Goal: Transaction & Acquisition: Purchase product/service

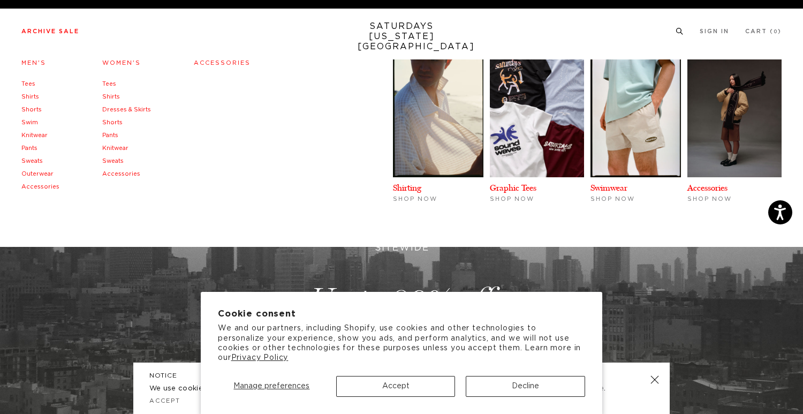
click at [43, 28] on link "Archive Sale" at bounding box center [50, 31] width 58 height 6
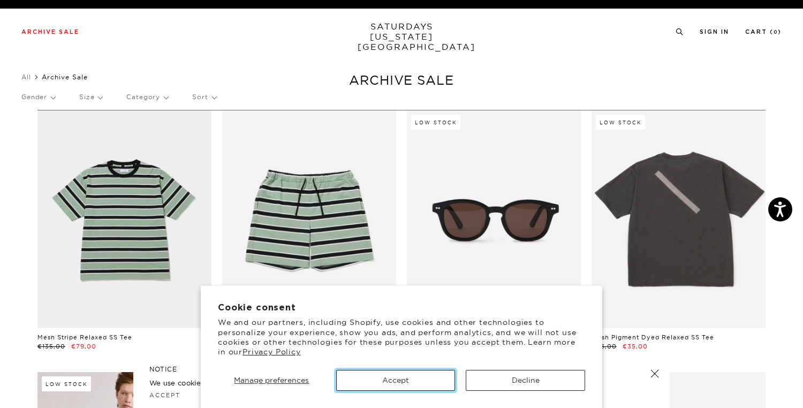
click at [418, 381] on button "Accept" at bounding box center [395, 380] width 119 height 21
click at [387, 376] on button "Accept" at bounding box center [395, 380] width 119 height 21
click at [378, 379] on button "Accept" at bounding box center [395, 380] width 119 height 21
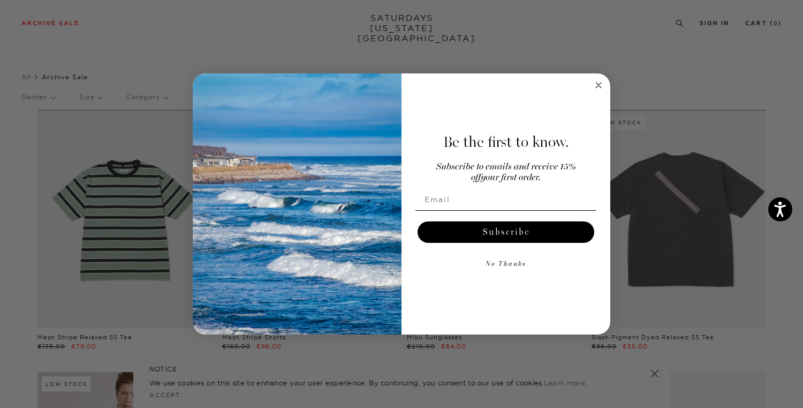
scroll to position [56, 0]
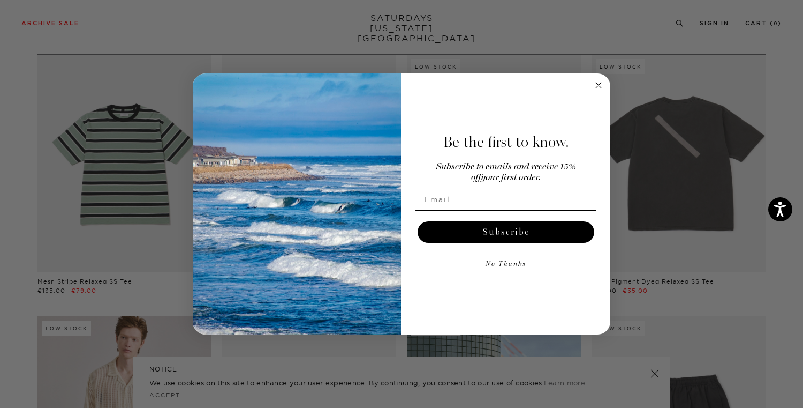
click at [594, 88] on circle "Close dialog" at bounding box center [599, 85] width 12 height 12
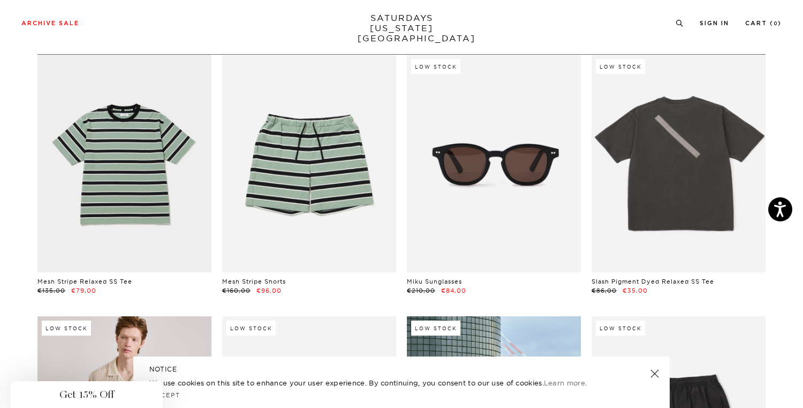
scroll to position [0, 0]
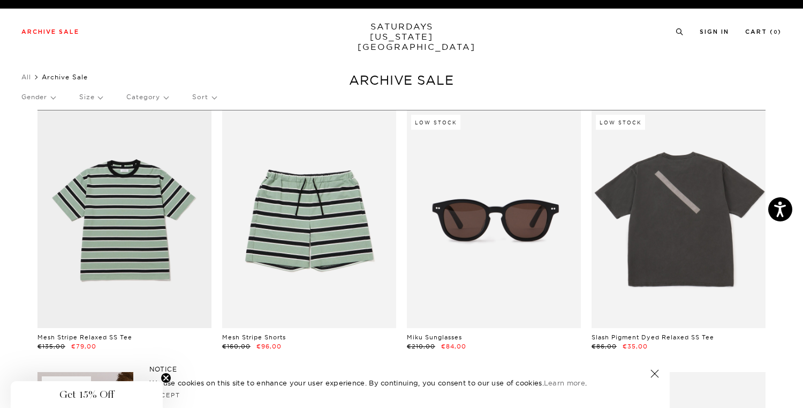
click at [217, 93] on div "Gender Size Category Sort" at bounding box center [401, 97] width 760 height 25
click at [207, 97] on p "Sort" at bounding box center [204, 97] width 24 height 25
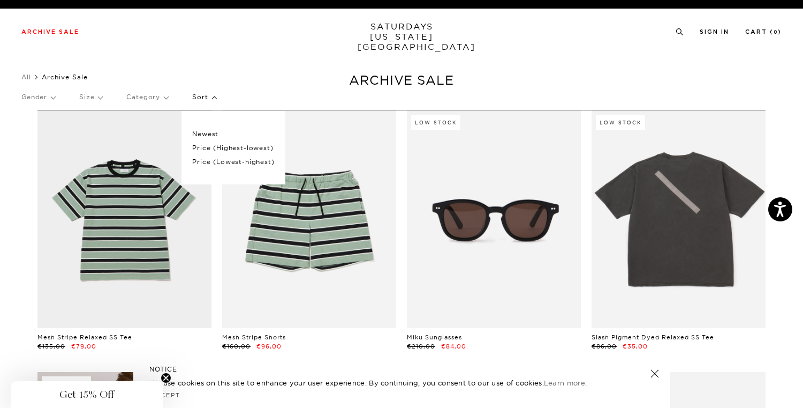
click at [215, 161] on p "Price (Lowest-highest)" at bounding box center [233, 162] width 82 height 14
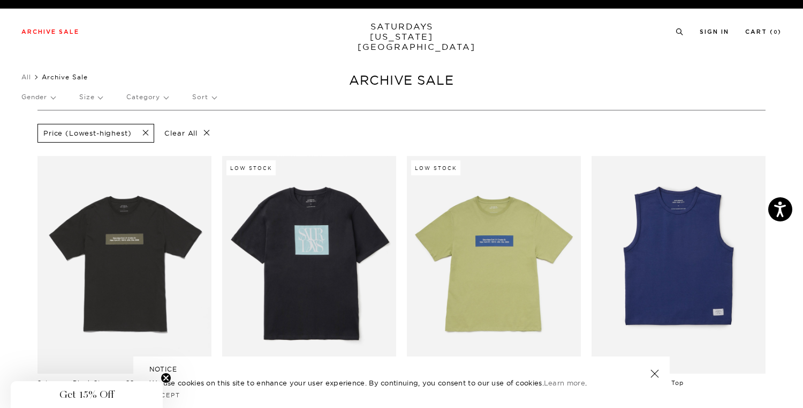
click at [145, 101] on p "Category" at bounding box center [147, 97] width 42 height 25
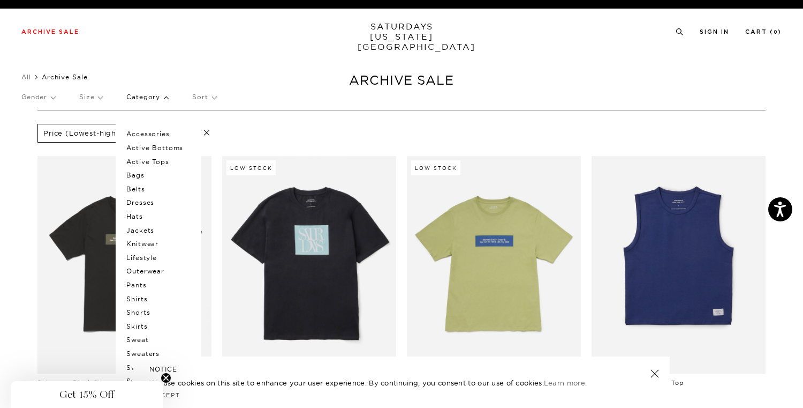
click at [138, 229] on p "Jackets" at bounding box center [158, 230] width 64 height 14
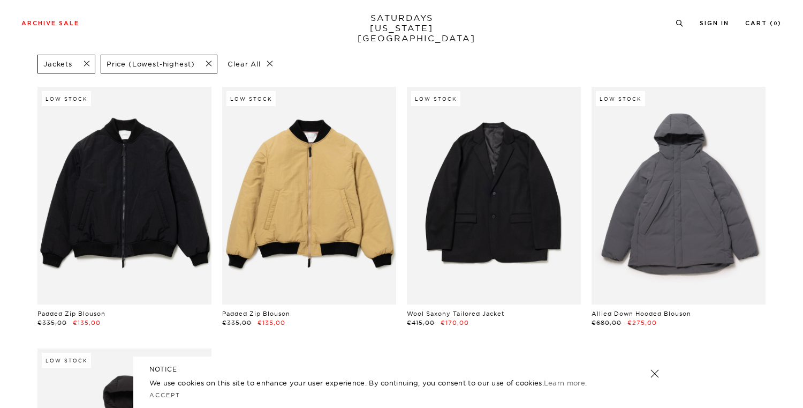
scroll to position [78, 0]
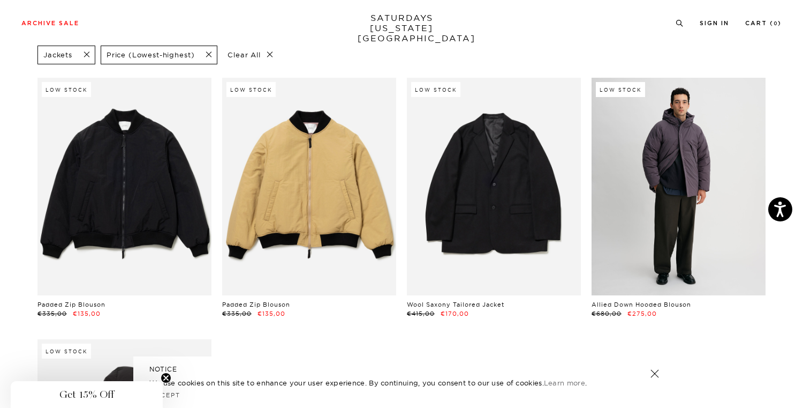
click at [635, 224] on link at bounding box center [679, 186] width 174 height 217
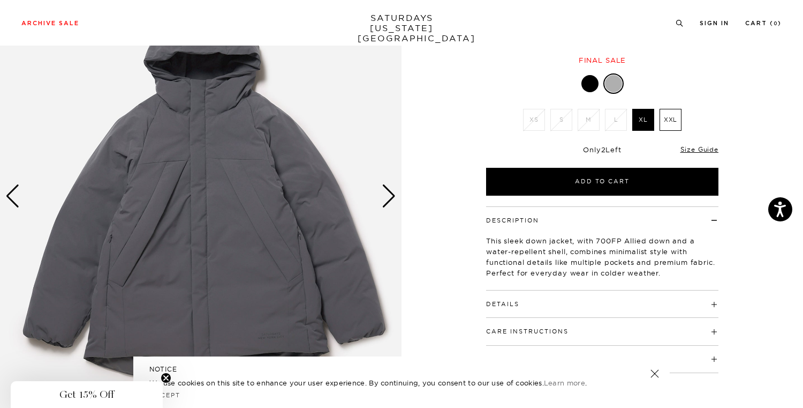
scroll to position [114, 0]
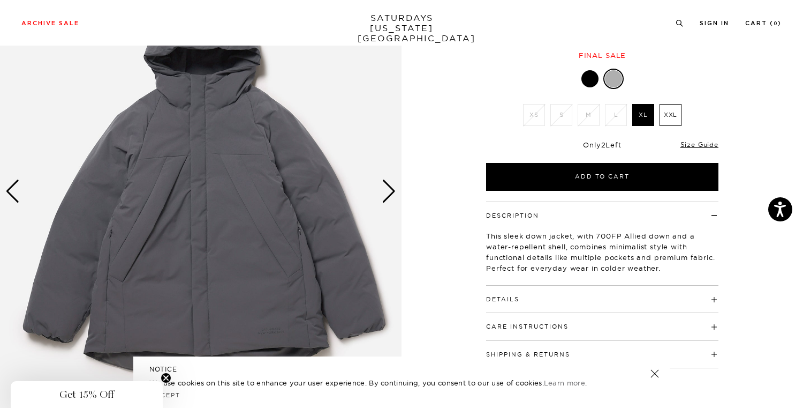
click at [389, 192] on div "Next slide" at bounding box center [389, 191] width 14 height 24
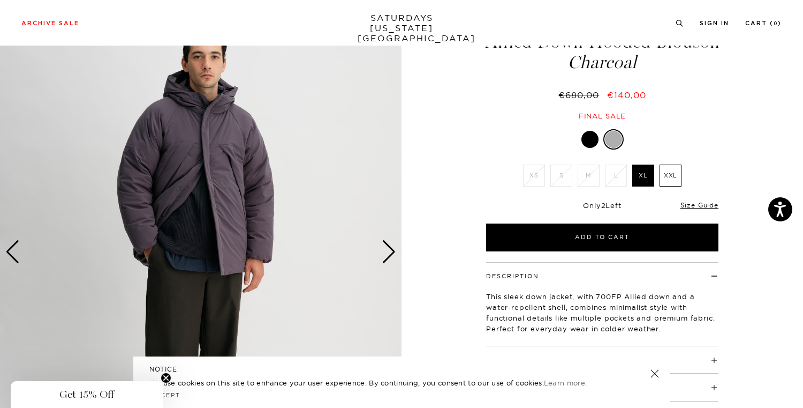
scroll to position [53, 0]
click at [388, 255] on div "Next slide" at bounding box center [389, 252] width 14 height 24
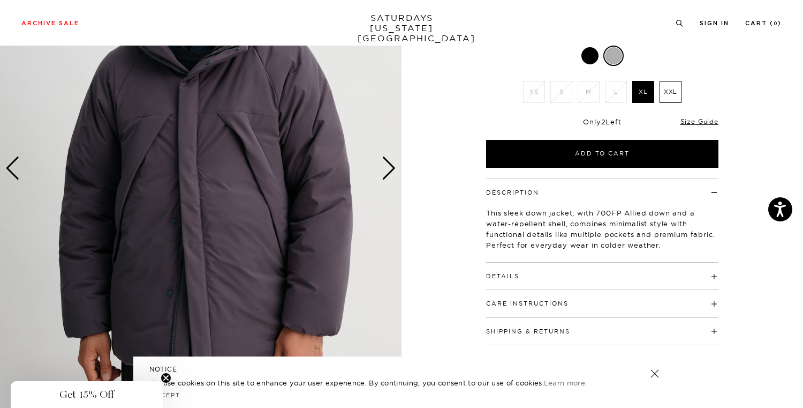
scroll to position [133, 0]
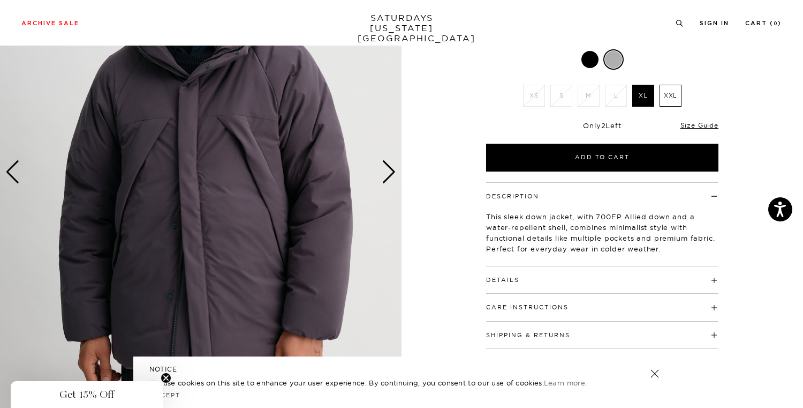
click at [393, 176] on div "Next slide" at bounding box center [389, 172] width 14 height 24
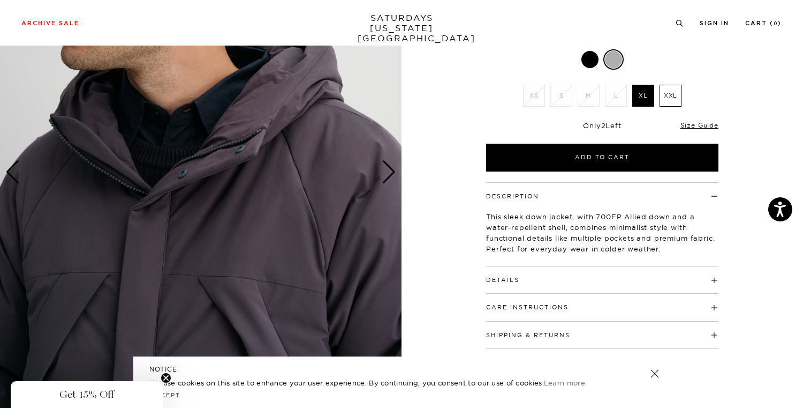
click at [393, 176] on div "Next slide" at bounding box center [389, 172] width 14 height 24
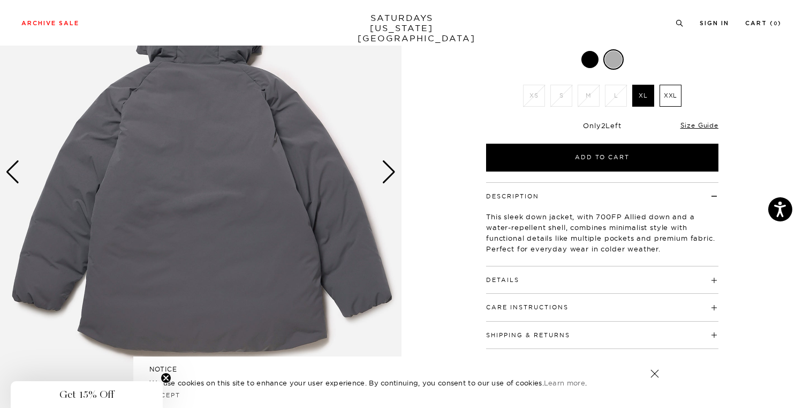
scroll to position [102, 0]
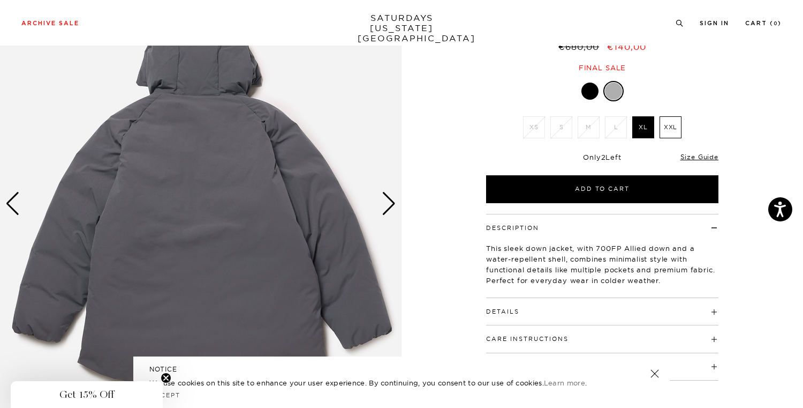
click at [391, 207] on div "Next slide" at bounding box center [389, 204] width 14 height 24
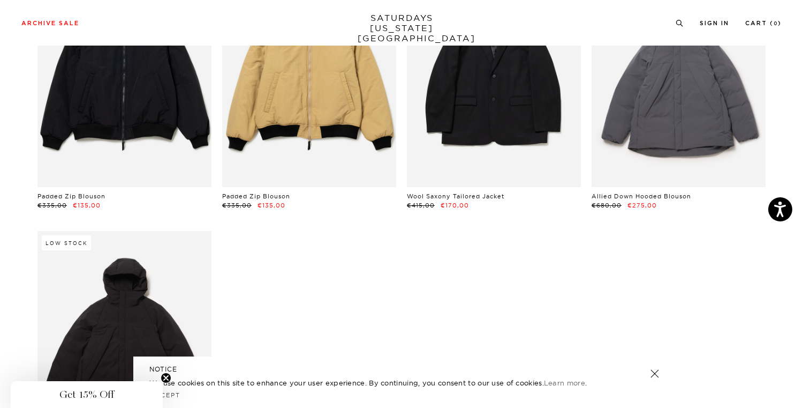
scroll to position [336, 0]
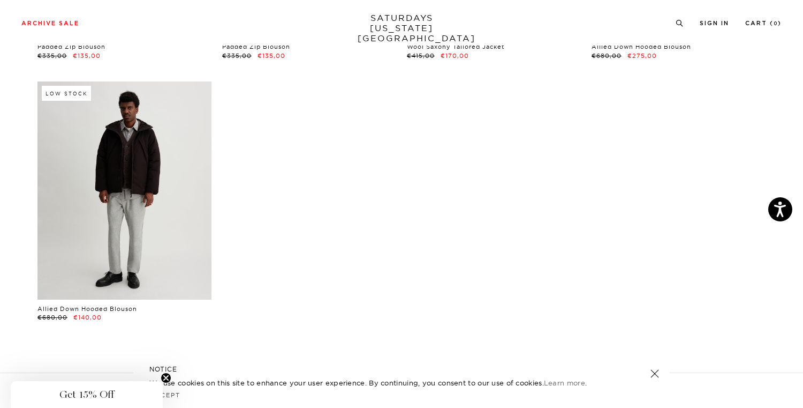
click at [111, 184] on link at bounding box center [124, 189] width 174 height 217
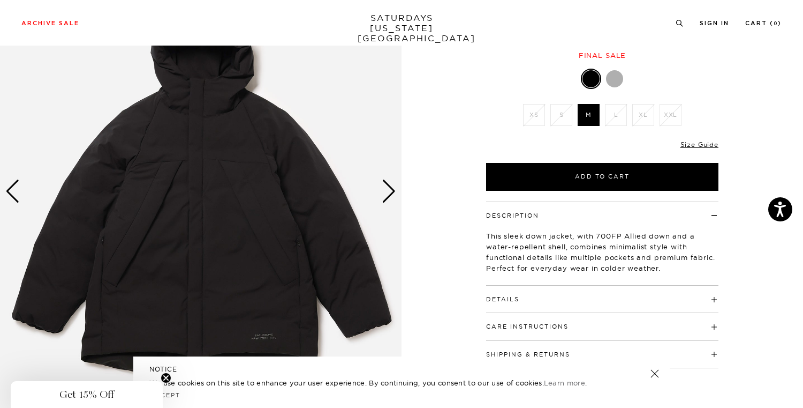
scroll to position [120, 0]
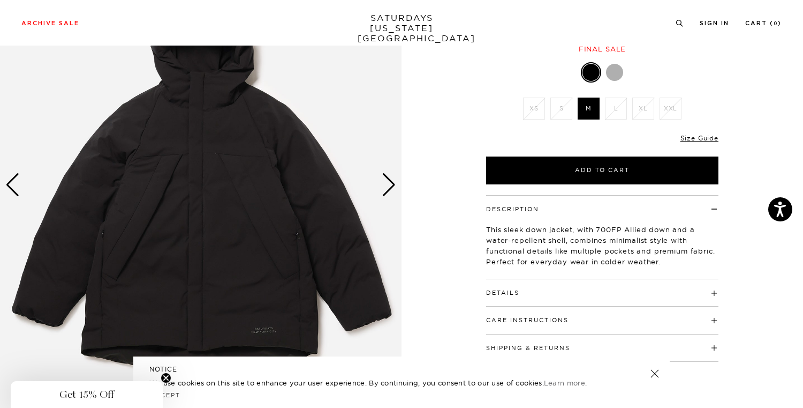
click at [395, 185] on div "Next slide" at bounding box center [389, 185] width 14 height 24
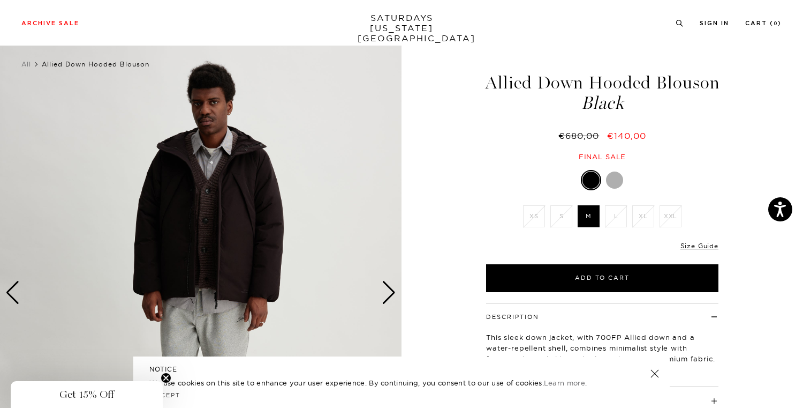
scroll to position [22, 0]
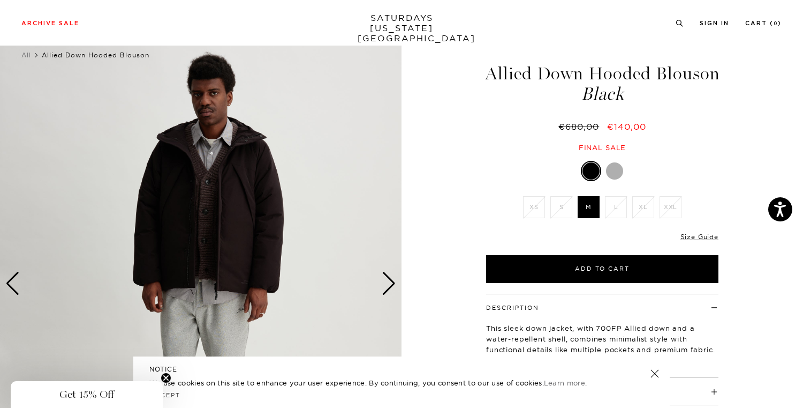
click at [389, 279] on div "Next slide" at bounding box center [389, 284] width 14 height 24
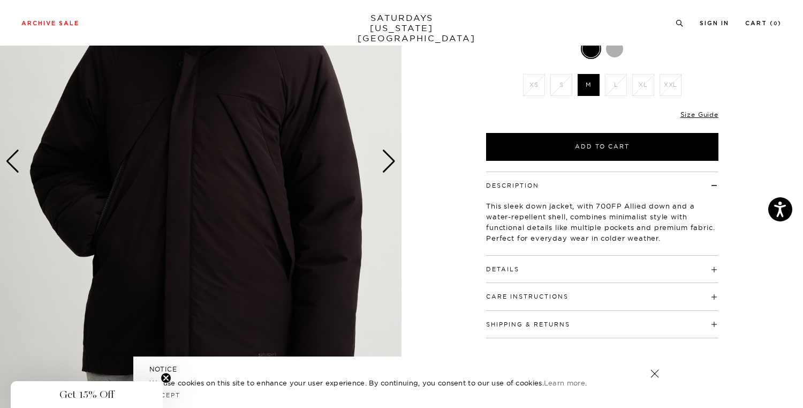
scroll to position [187, 0]
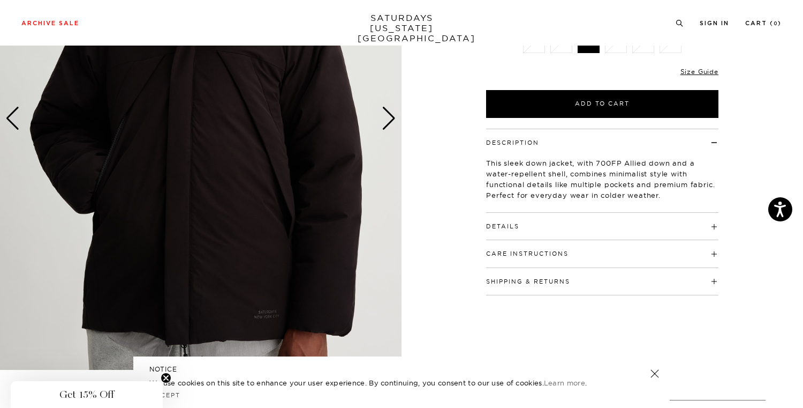
click at [521, 225] on h4 "Details" at bounding box center [602, 222] width 232 height 18
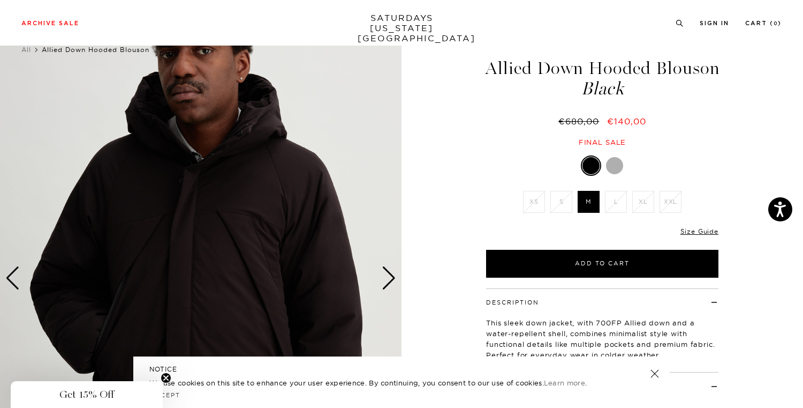
scroll to position [29, 0]
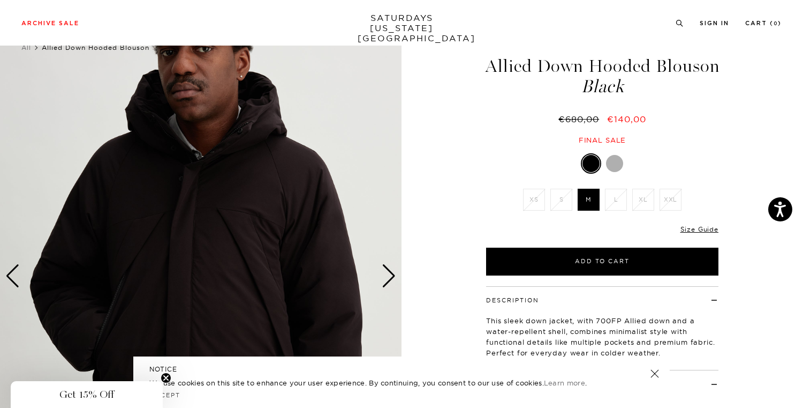
click at [387, 275] on div "Next slide" at bounding box center [389, 276] width 14 height 24
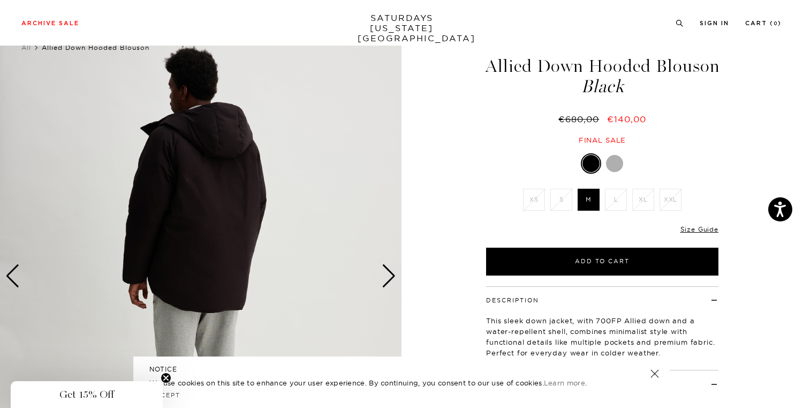
click at [387, 275] on div "Next slide" at bounding box center [389, 276] width 14 height 24
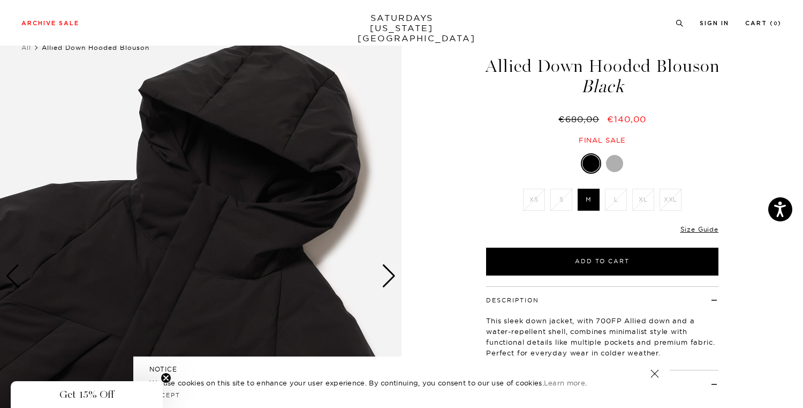
click at [387, 275] on div "Next slide" at bounding box center [389, 276] width 14 height 24
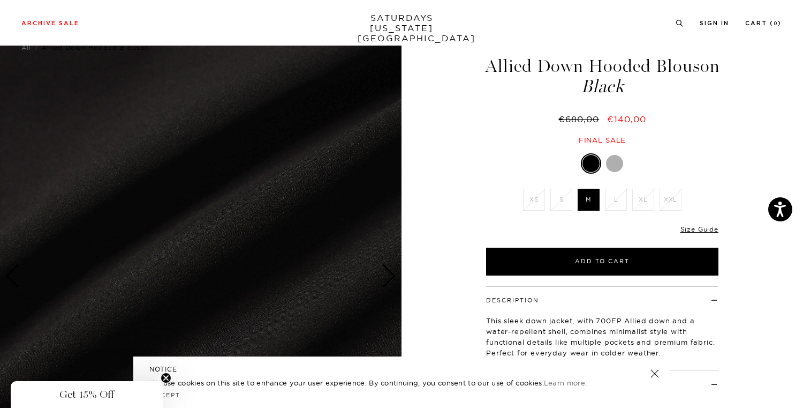
click at [387, 275] on div "Next slide" at bounding box center [389, 276] width 14 height 24
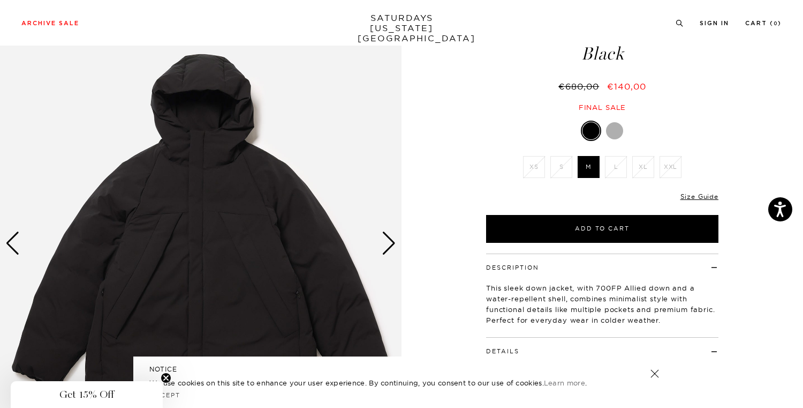
scroll to position [63, 0]
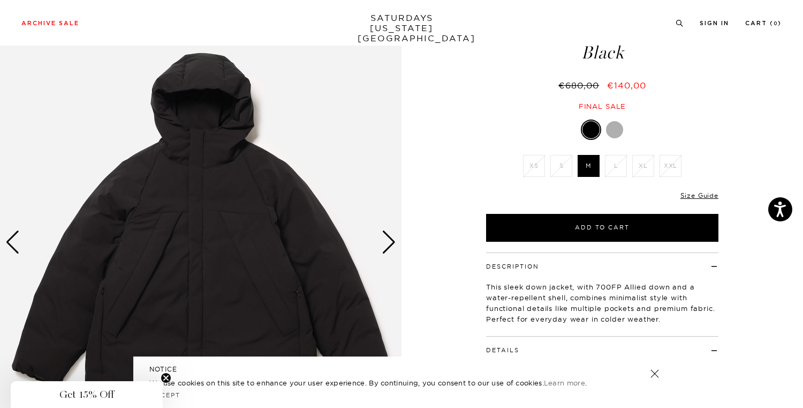
click at [617, 130] on div at bounding box center [614, 129] width 17 height 17
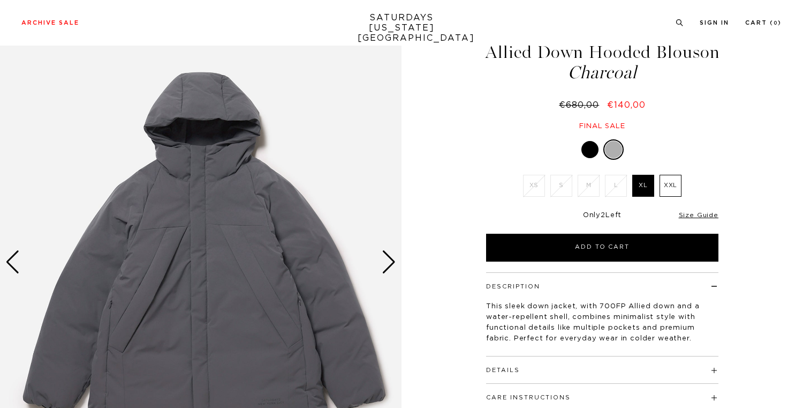
scroll to position [66, 0]
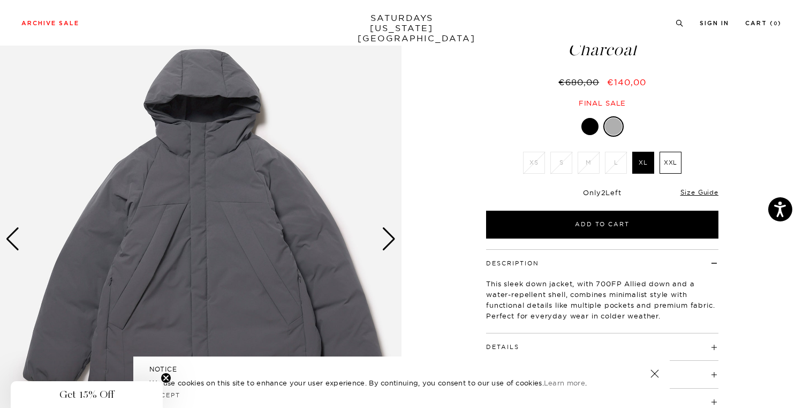
click at [589, 119] on div at bounding box center [590, 126] width 17 height 17
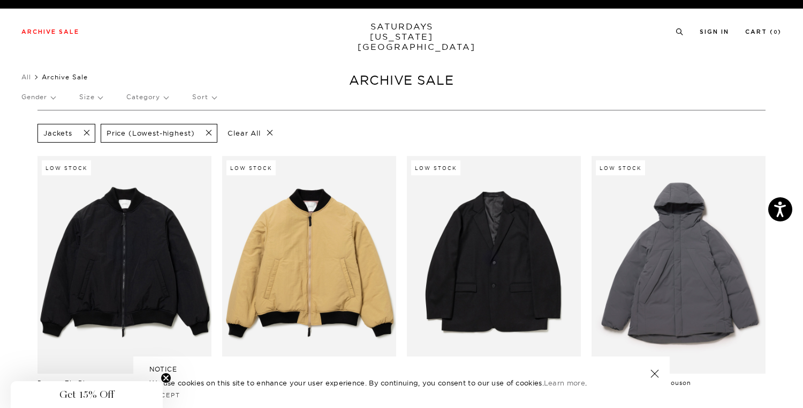
click at [102, 94] on p "Size" at bounding box center [90, 97] width 23 height 25
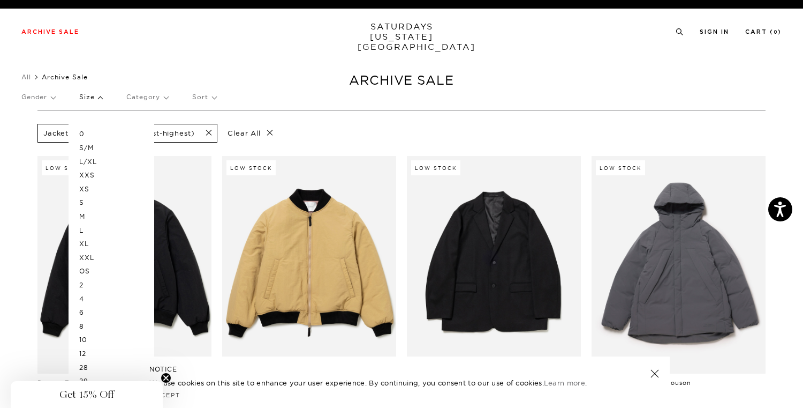
click at [102, 94] on p "Size" at bounding box center [90, 97] width 23 height 25
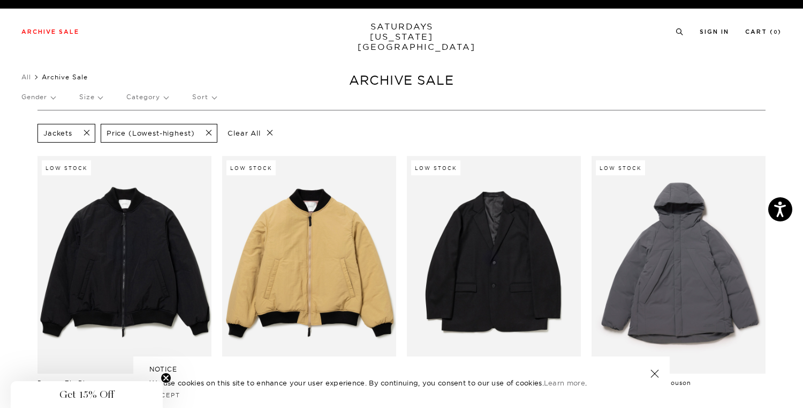
click at [146, 94] on p "Category" at bounding box center [147, 97] width 42 height 25
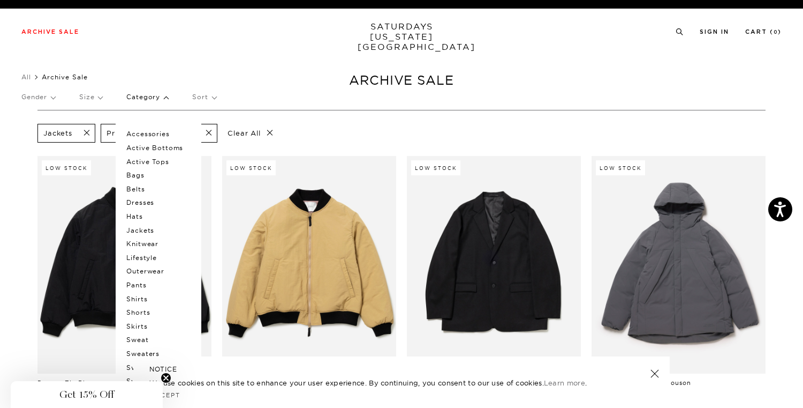
click at [141, 270] on p "Outerwear" at bounding box center [158, 271] width 64 height 14
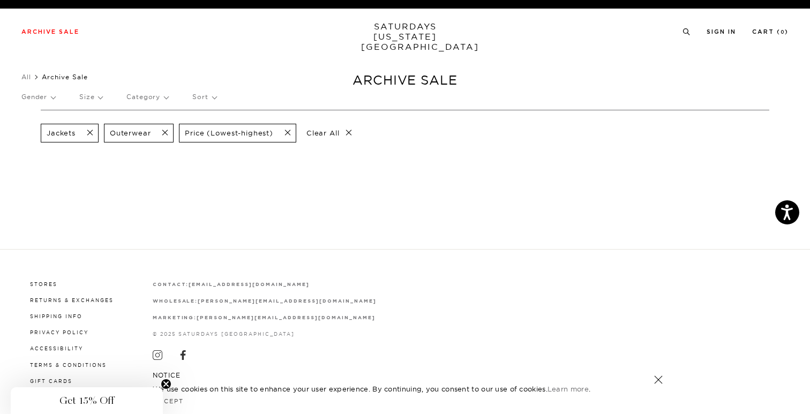
click at [91, 134] on span at bounding box center [87, 133] width 22 height 10
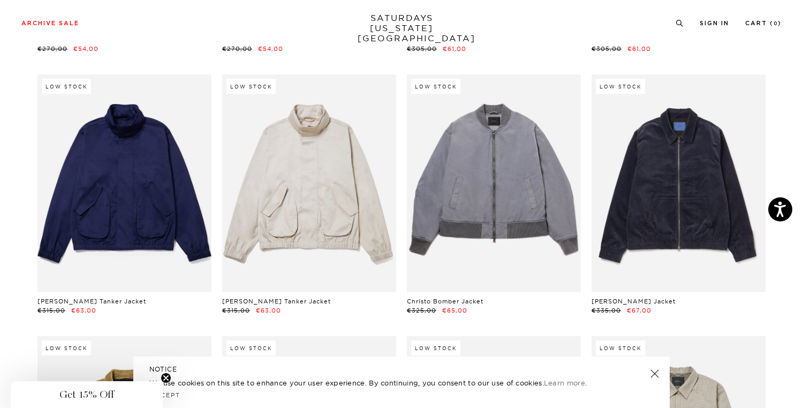
scroll to position [620, 0]
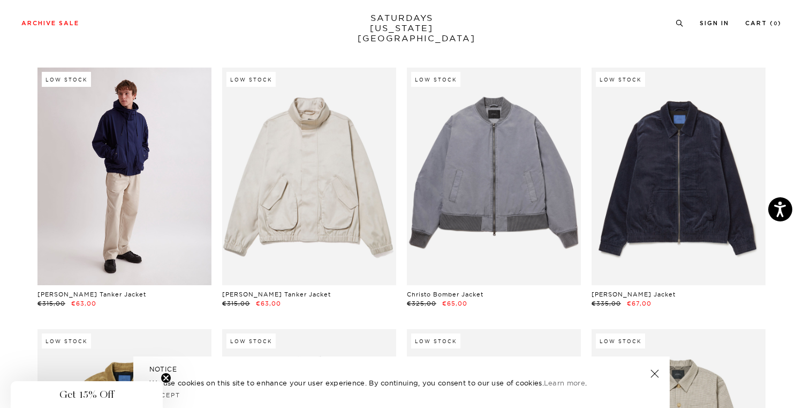
click at [147, 162] on link at bounding box center [124, 175] width 174 height 217
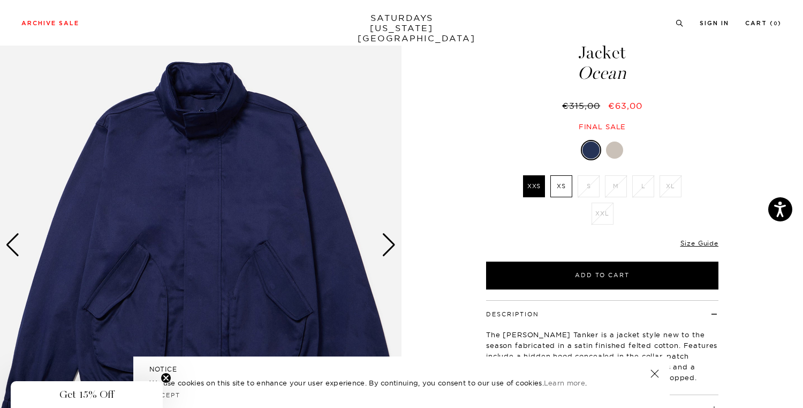
scroll to position [63, 0]
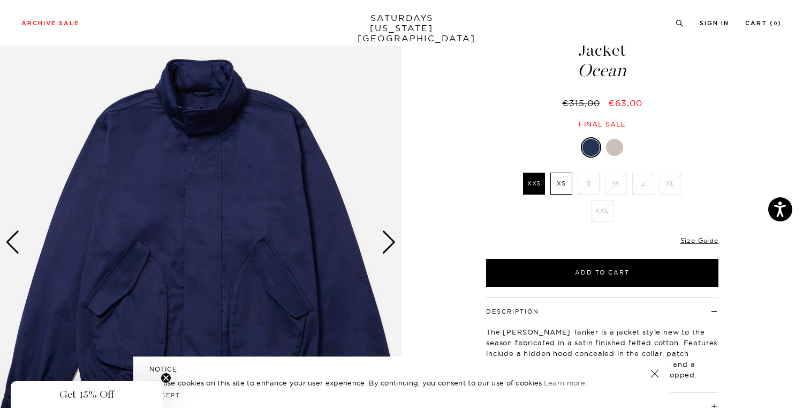
click at [617, 139] on div at bounding box center [614, 147] width 17 height 17
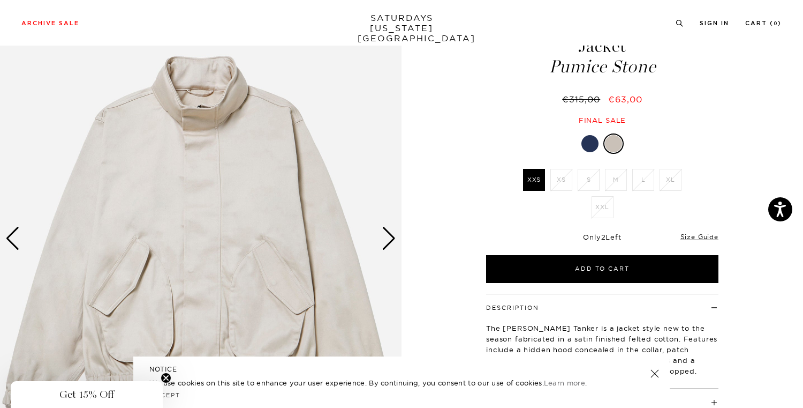
scroll to position [71, 0]
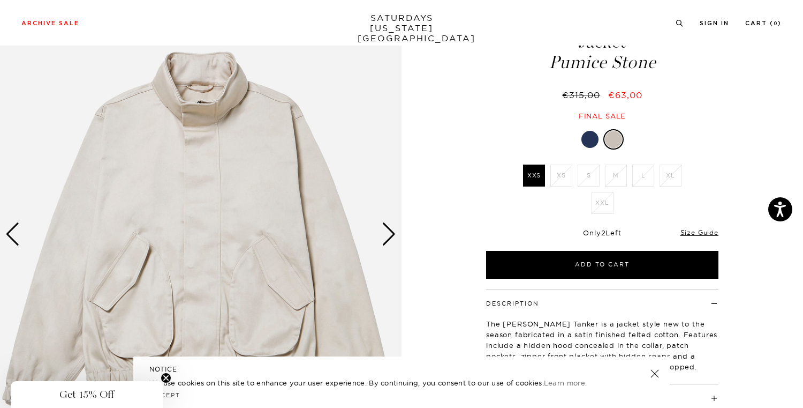
click at [387, 235] on div "Next slide" at bounding box center [389, 234] width 14 height 24
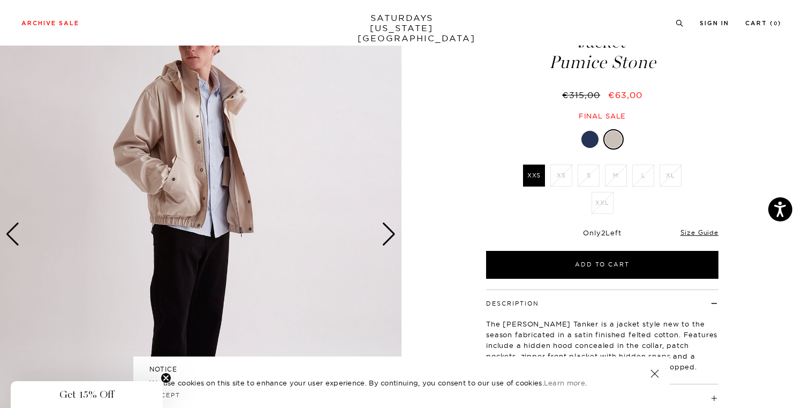
click at [387, 235] on div "Next slide" at bounding box center [389, 234] width 14 height 24
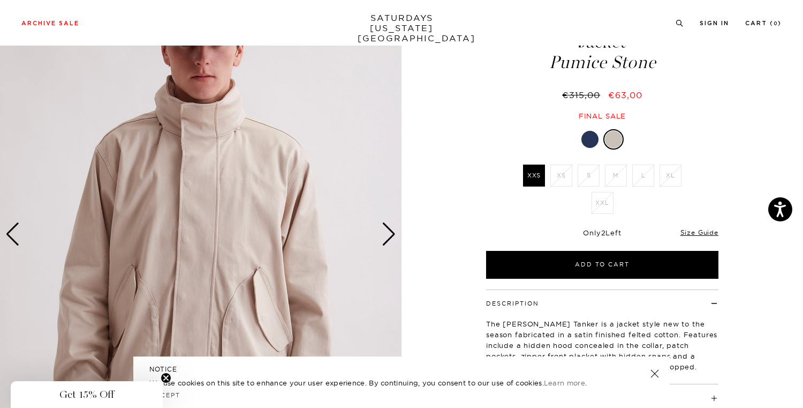
click at [387, 235] on div "Next slide" at bounding box center [389, 234] width 14 height 24
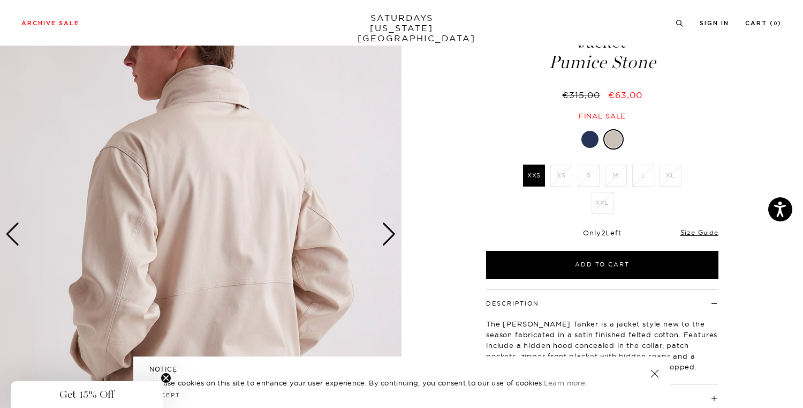
scroll to position [160, 0]
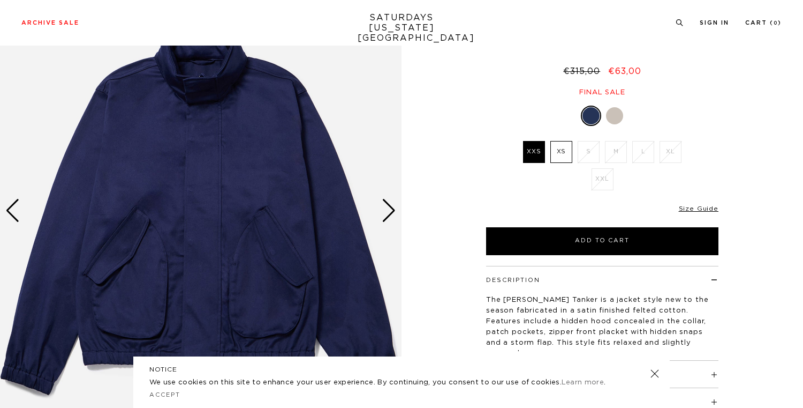
scroll to position [97, 0]
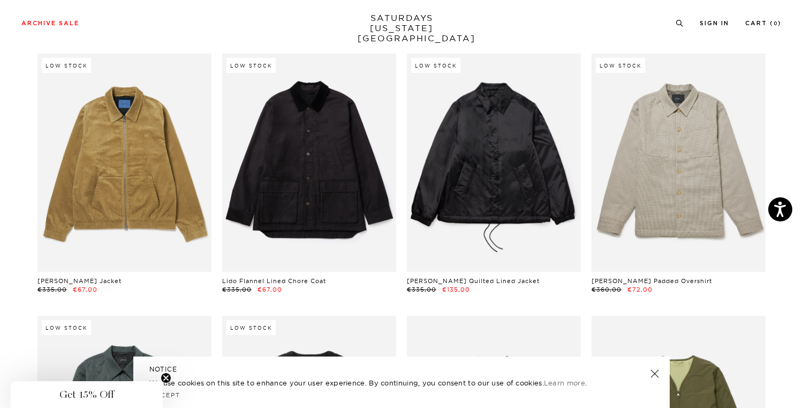
scroll to position [827, 0]
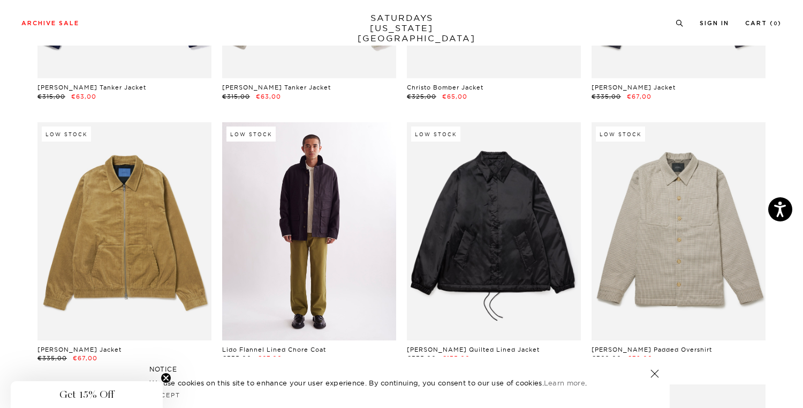
click at [325, 207] on link at bounding box center [309, 230] width 174 height 217
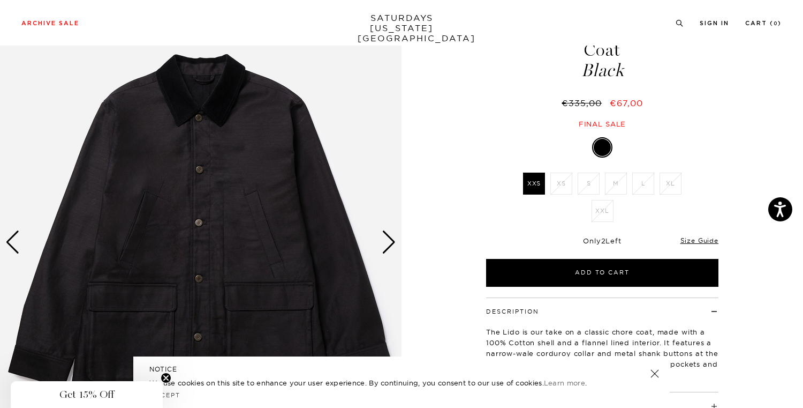
scroll to position [87, 0]
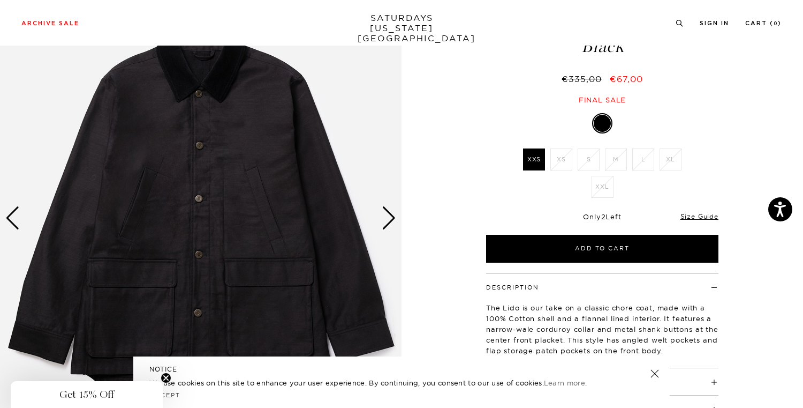
click at [389, 214] on div "Next slide" at bounding box center [389, 218] width 14 height 24
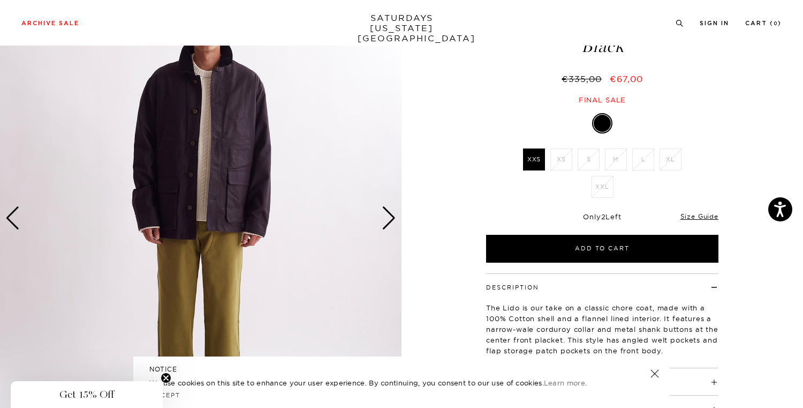
click at [389, 214] on div "Next slide" at bounding box center [389, 218] width 14 height 24
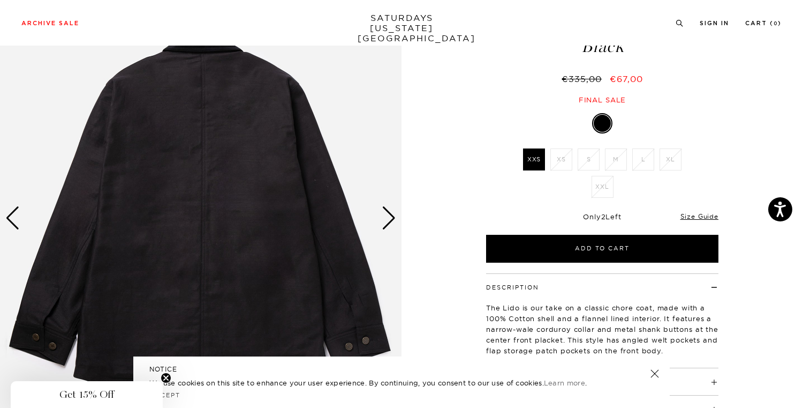
click at [389, 214] on div "Next slide" at bounding box center [389, 218] width 14 height 24
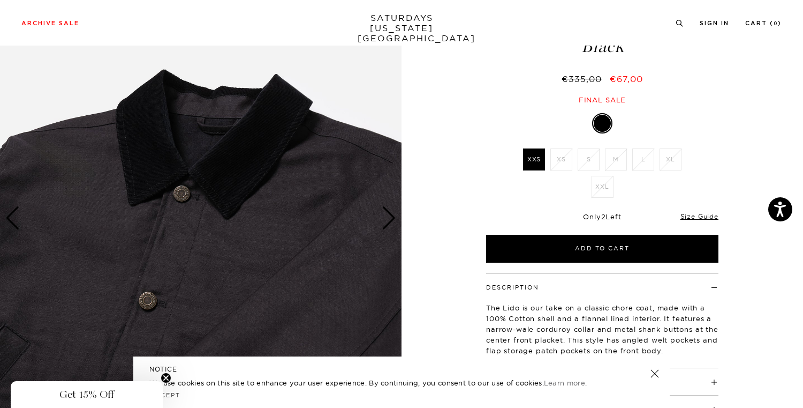
click at [389, 215] on div "Next slide" at bounding box center [389, 218] width 14 height 24
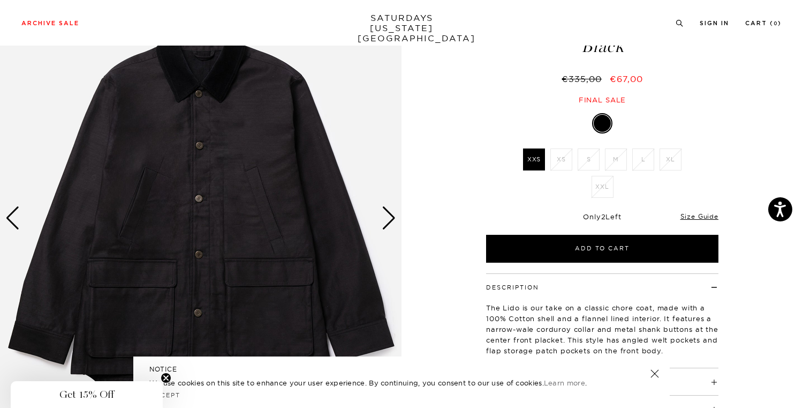
click at [389, 215] on div "Next slide" at bounding box center [389, 218] width 14 height 24
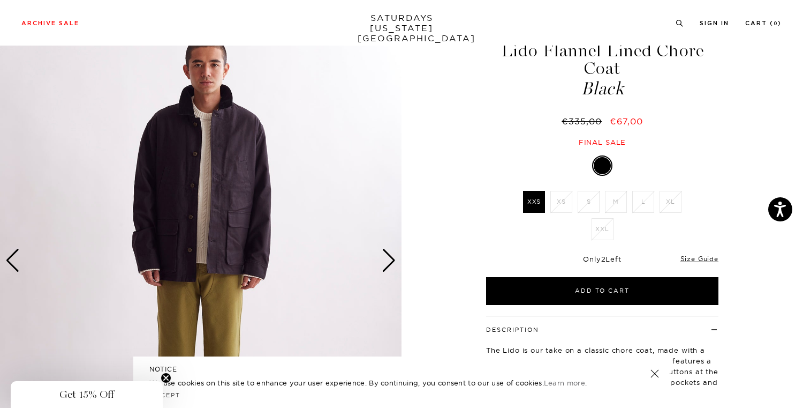
scroll to position [41, 0]
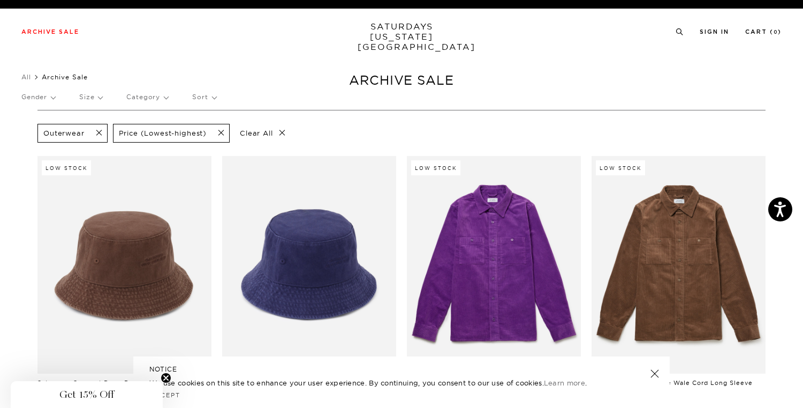
click at [100, 132] on span at bounding box center [96, 133] width 22 height 10
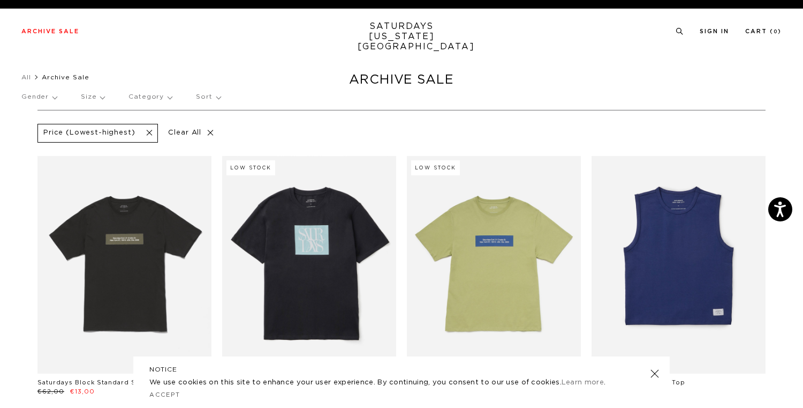
click at [141, 104] on p "Category" at bounding box center [150, 97] width 43 height 25
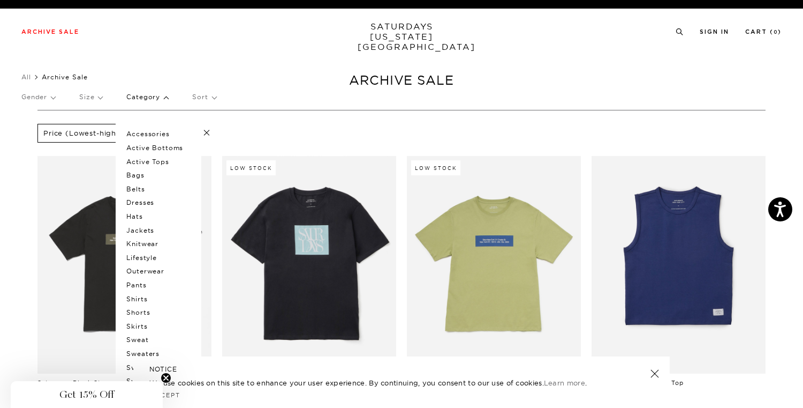
scroll to position [64, 0]
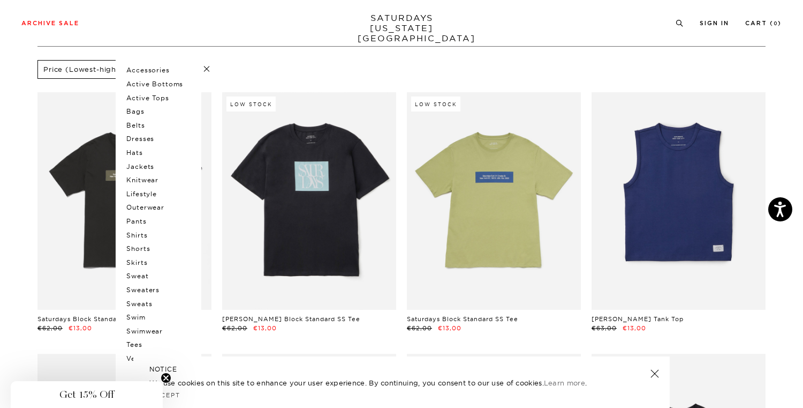
click at [137, 292] on p "Sweaters" at bounding box center [158, 290] width 64 height 14
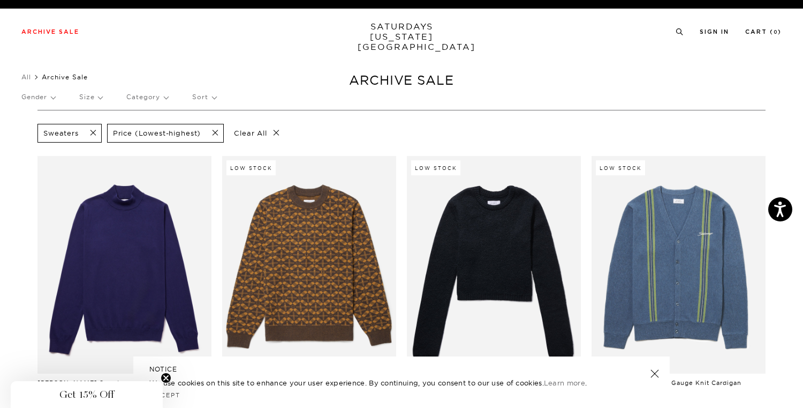
click at [148, 94] on p "Category" at bounding box center [147, 97] width 42 height 25
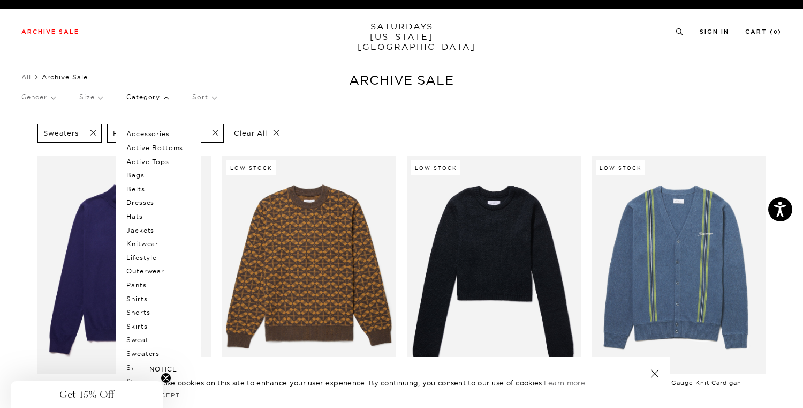
click at [140, 242] on p "Knitwear" at bounding box center [158, 244] width 64 height 14
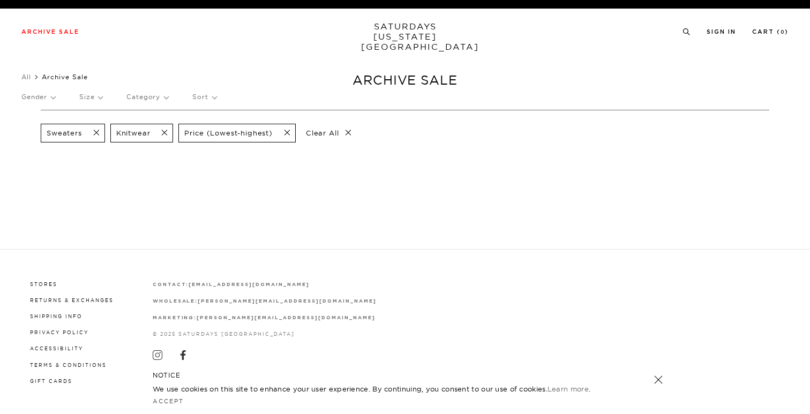
click at [95, 133] on span at bounding box center [93, 133] width 22 height 10
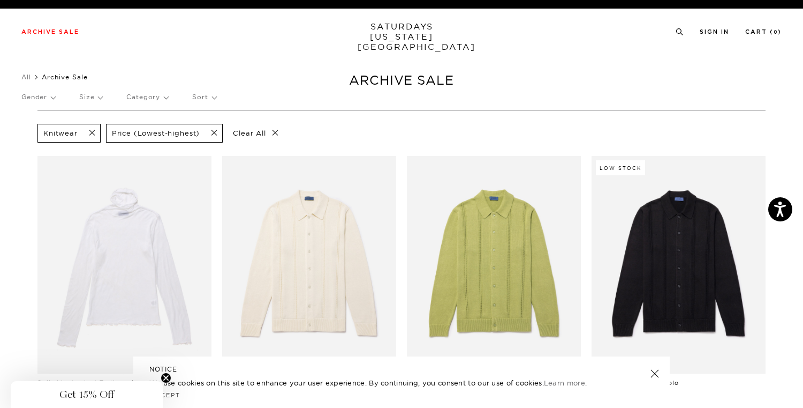
click at [95, 131] on span at bounding box center [89, 133] width 22 height 10
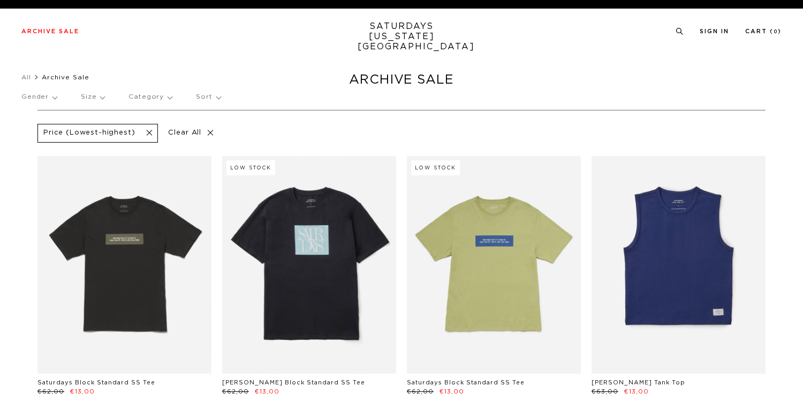
click at [149, 100] on p "Category" at bounding box center [150, 97] width 43 height 25
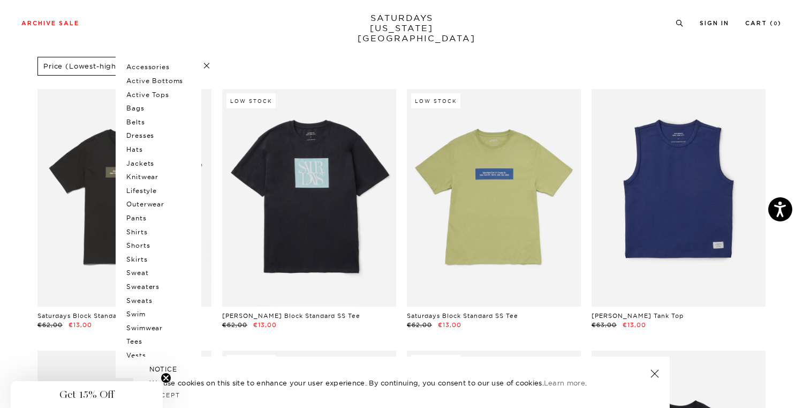
scroll to position [71, 0]
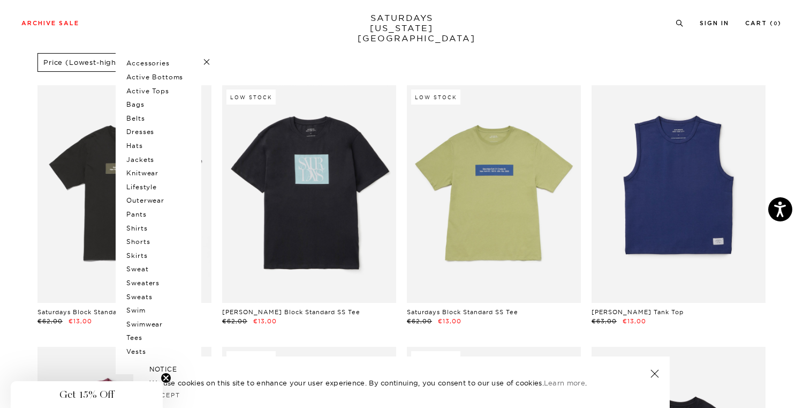
click at [141, 214] on p "Pants" at bounding box center [158, 214] width 64 height 14
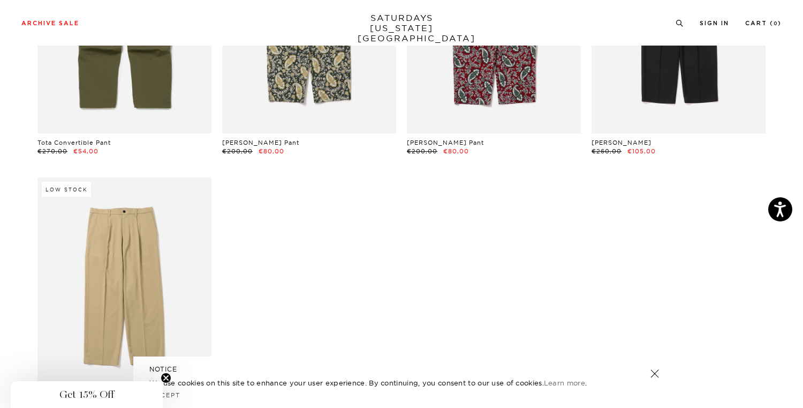
scroll to position [1112, 0]
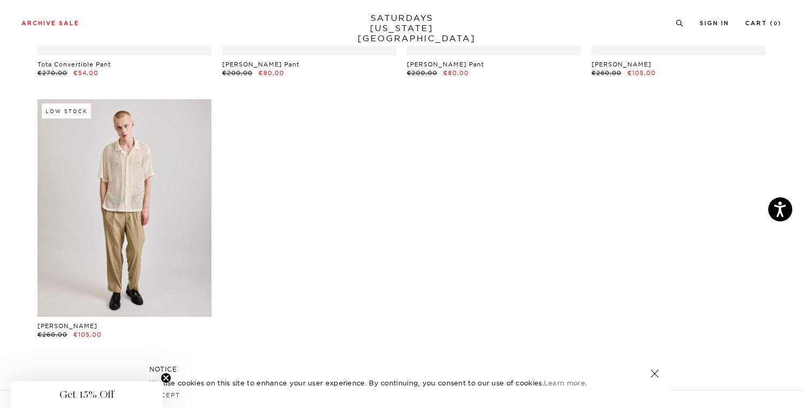
click at [156, 194] on link at bounding box center [124, 207] width 174 height 217
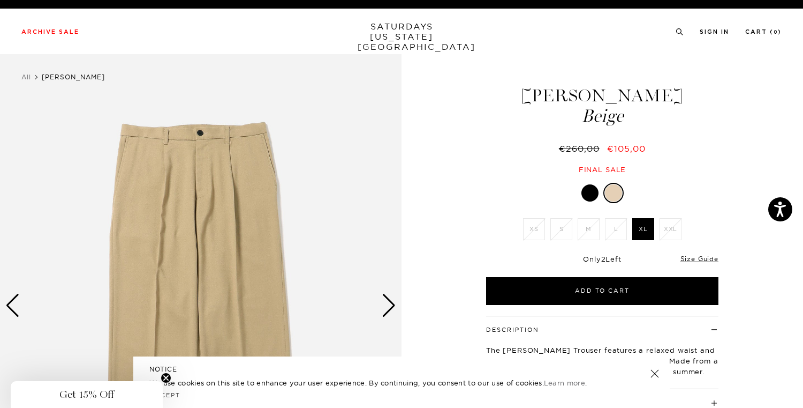
click at [591, 193] on div at bounding box center [590, 192] width 17 height 17
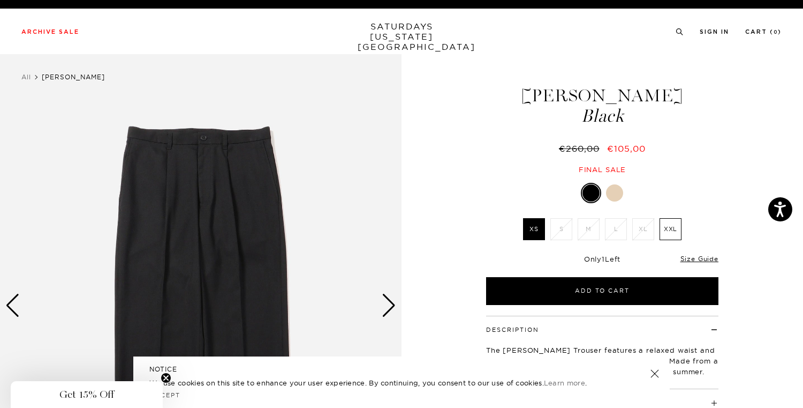
click at [613, 193] on div at bounding box center [614, 192] width 17 height 17
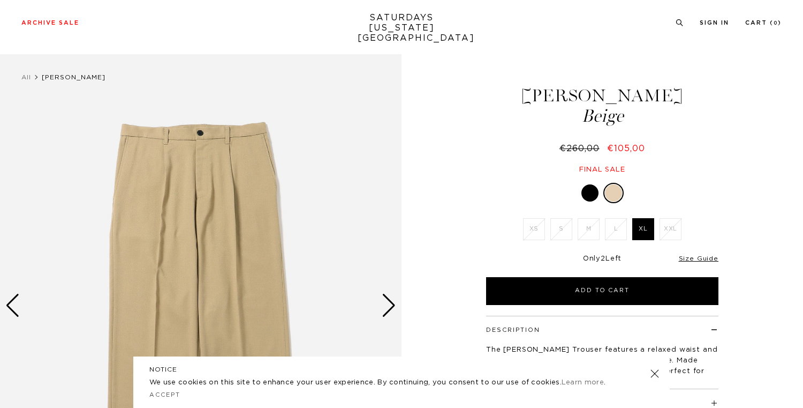
scroll to position [75, 0]
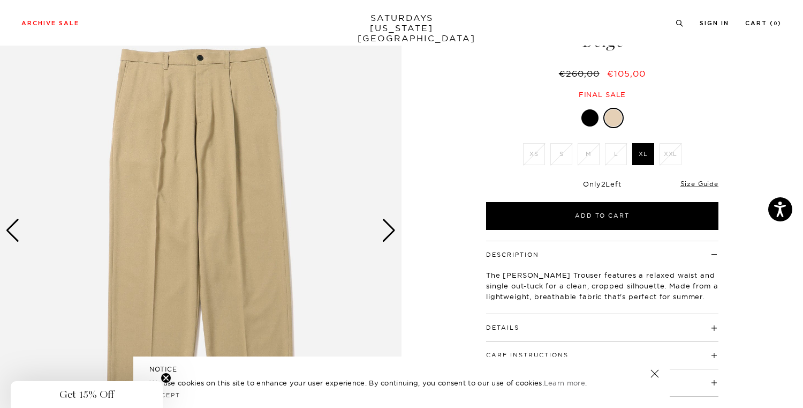
click at [596, 111] on link at bounding box center [590, 118] width 18 height 18
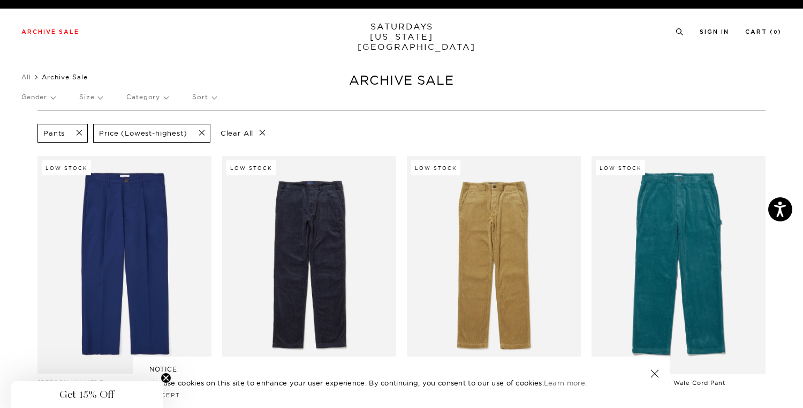
click at [79, 132] on span at bounding box center [76, 133] width 22 height 10
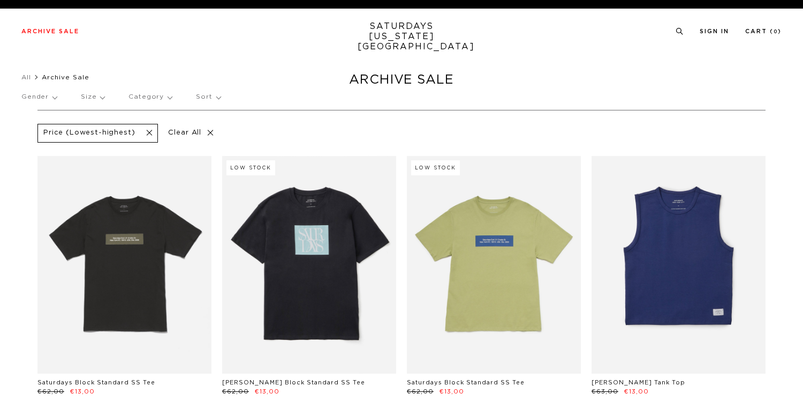
click at [142, 101] on p "Category" at bounding box center [150, 97] width 43 height 25
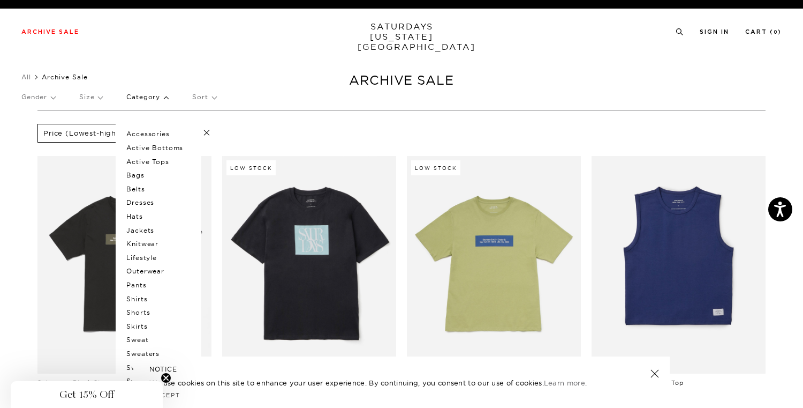
click at [141, 230] on p "Jackets" at bounding box center [158, 230] width 64 height 14
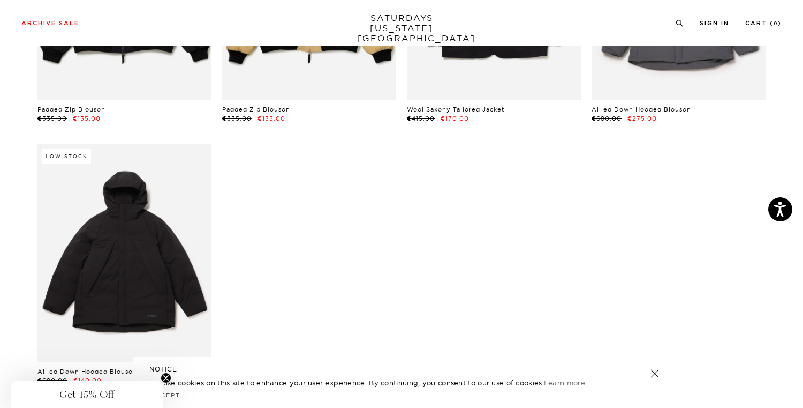
scroll to position [297, 0]
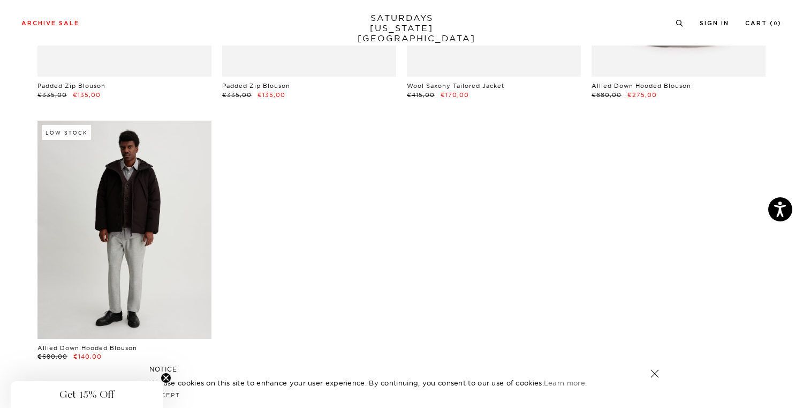
click at [105, 231] on link at bounding box center [124, 228] width 174 height 217
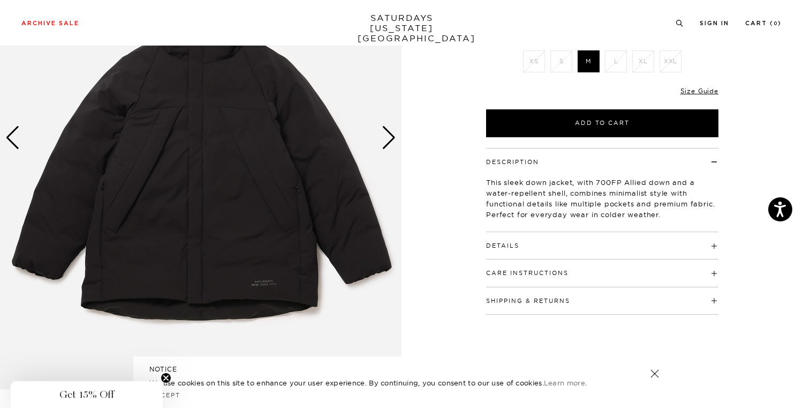
scroll to position [178, 0]
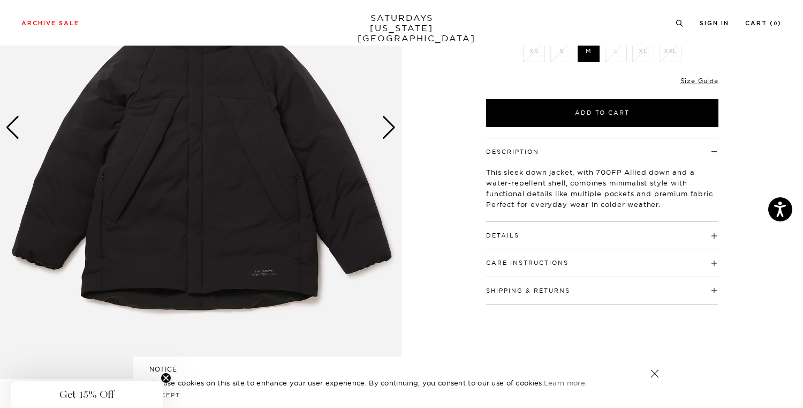
click at [389, 135] on div "Next slide" at bounding box center [389, 128] width 14 height 24
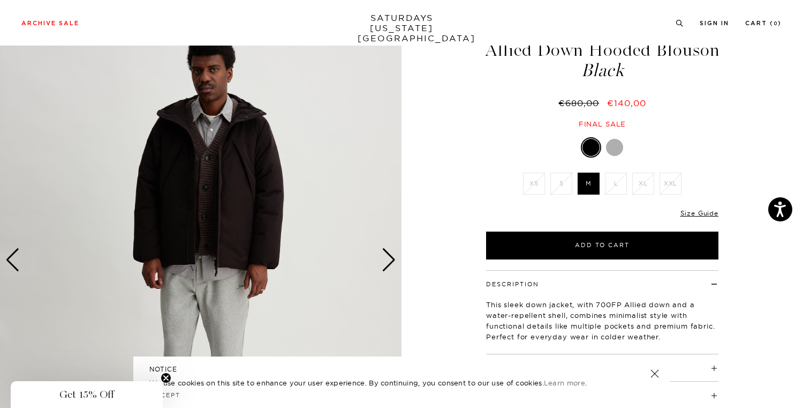
scroll to position [55, 0]
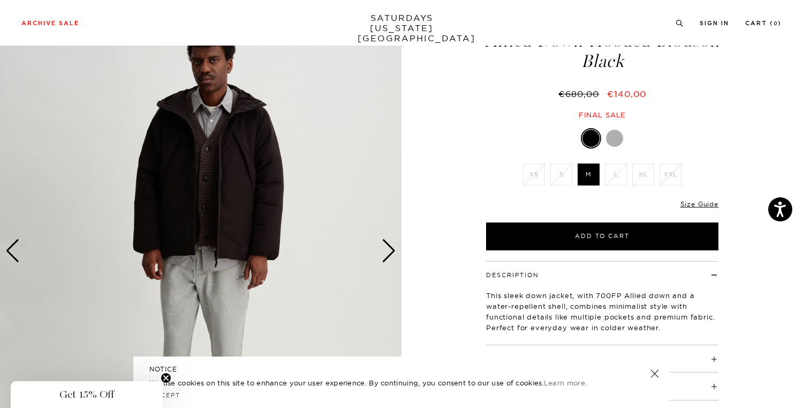
click at [390, 242] on div "Next slide" at bounding box center [389, 251] width 14 height 24
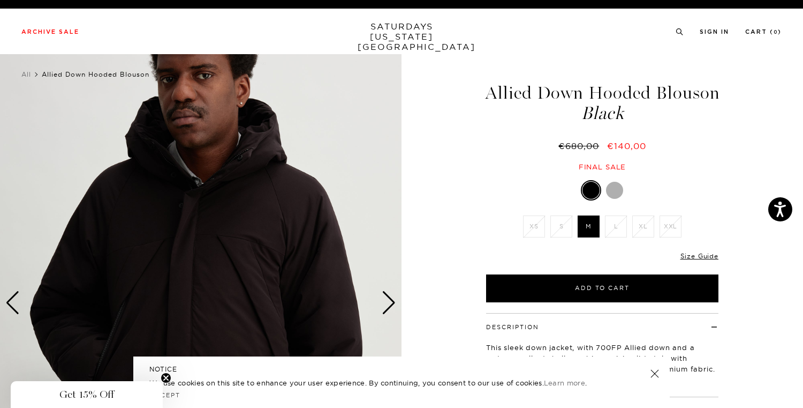
scroll to position [0, 0]
